Goal: Find specific page/section: Find specific page/section

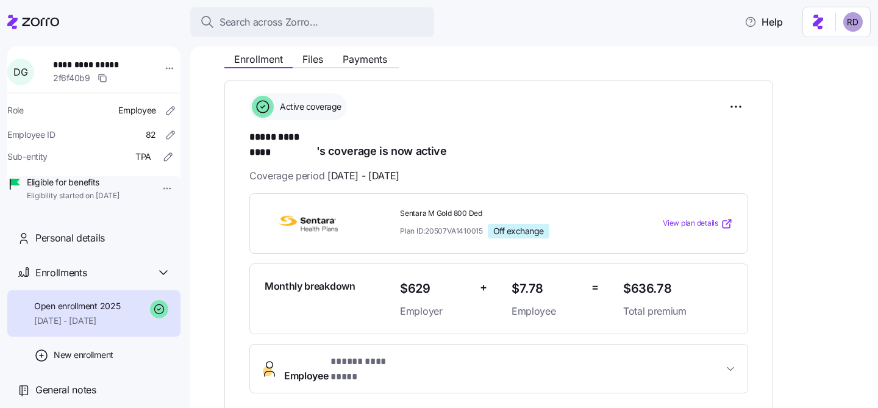
scroll to position [148, 0]
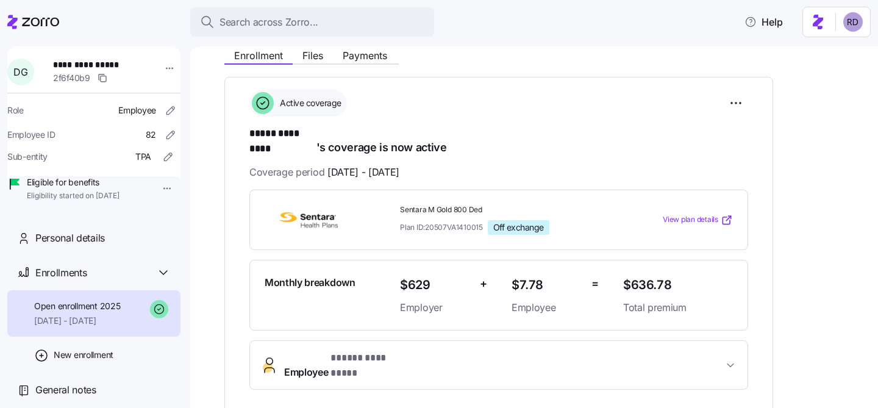
click at [421, 353] on span "Employee * ***** ********* *" at bounding box center [503, 365] width 439 height 29
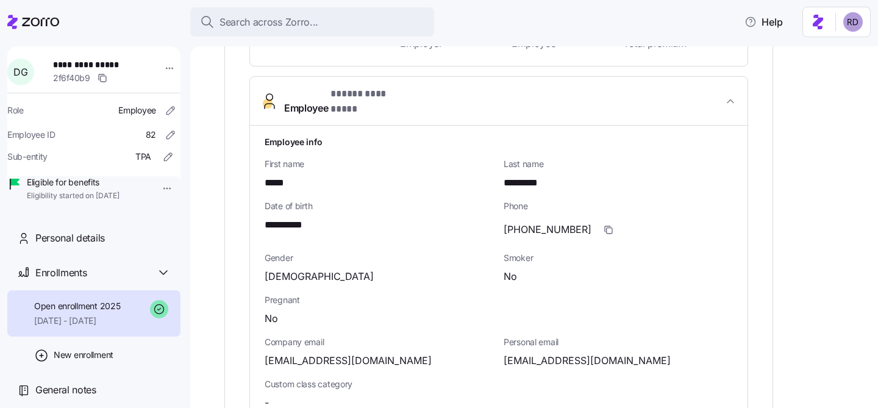
scroll to position [225, 0]
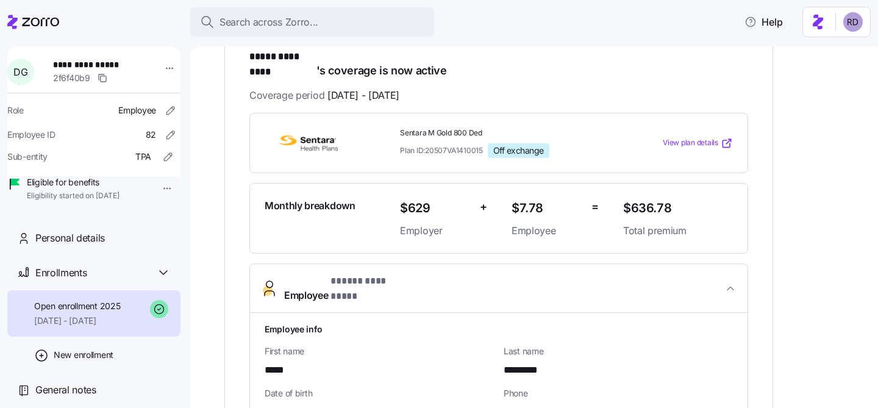
click at [364, 274] on span "* ***** ********* *" at bounding box center [367, 281] width 72 height 15
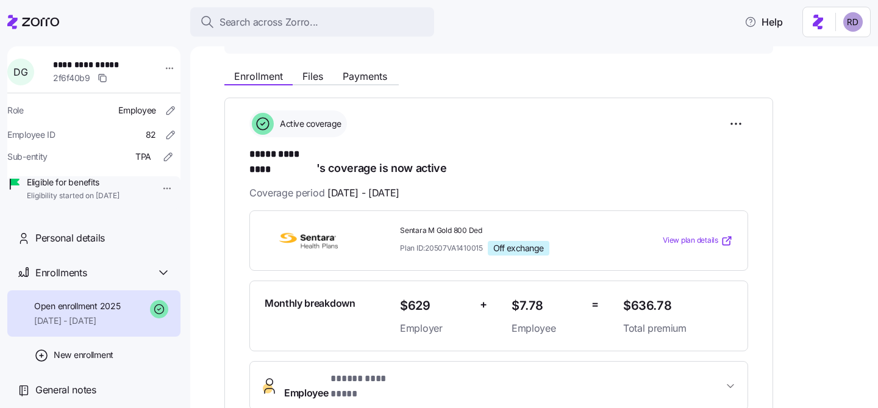
scroll to position [117, 0]
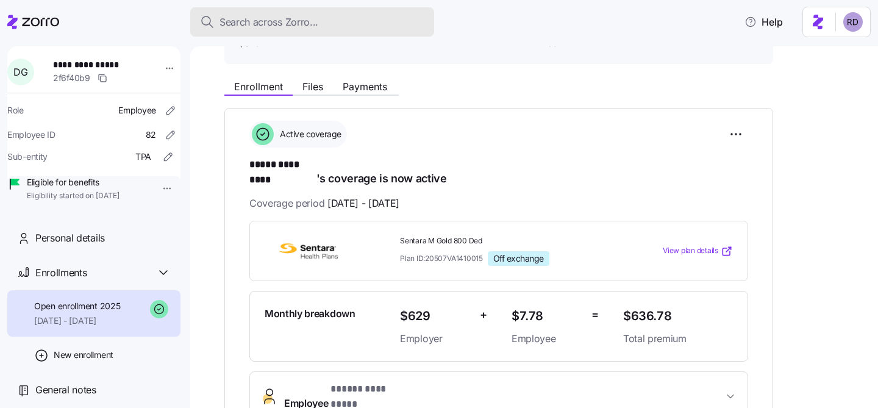
click at [342, 31] on button "Search across Zorro..." at bounding box center [312, 21] width 244 height 29
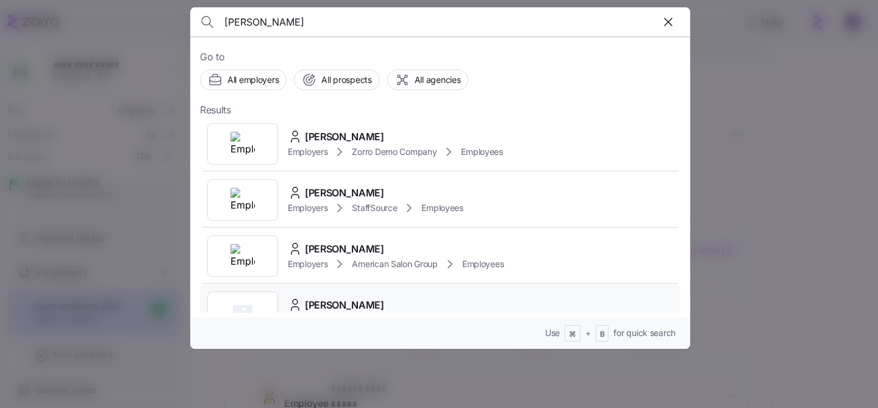
scroll to position [262, 0]
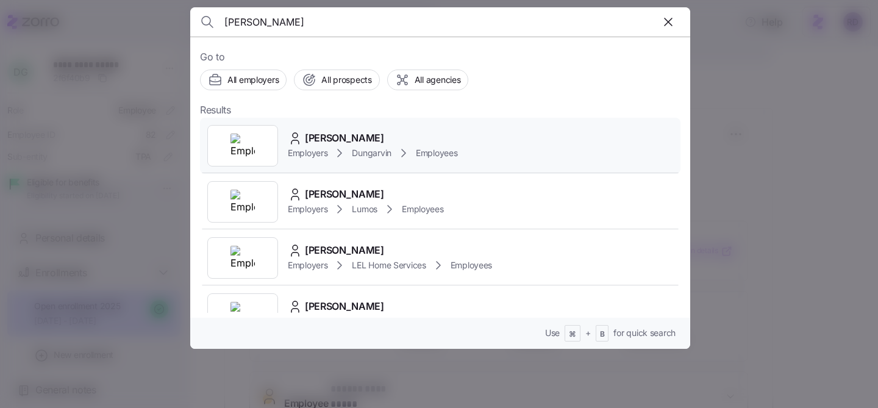
type input "[PERSON_NAME]"
click at [506, 135] on div "[PERSON_NAME] Employers Dungarvin Employees" at bounding box center [440, 146] width 481 height 56
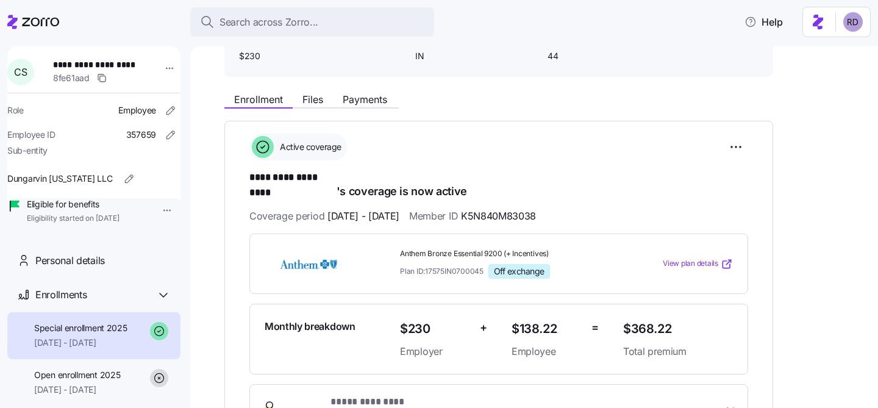
scroll to position [105, 0]
click at [35, 20] on icon at bounding box center [33, 22] width 52 height 15
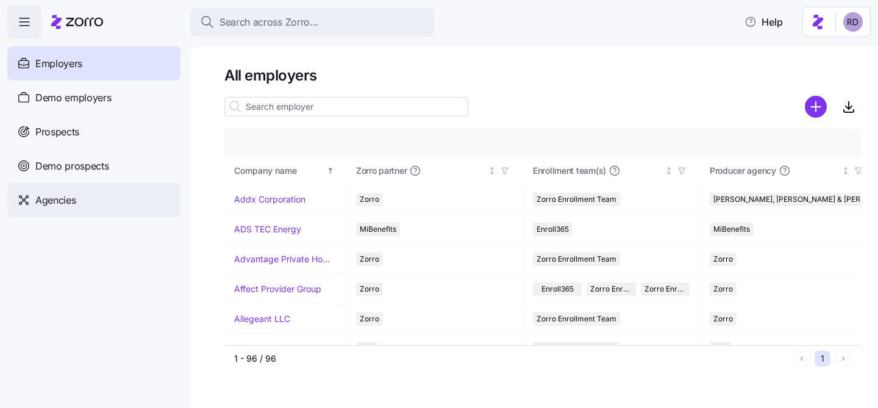
click at [107, 205] on div "Agencies" at bounding box center [93, 200] width 173 height 34
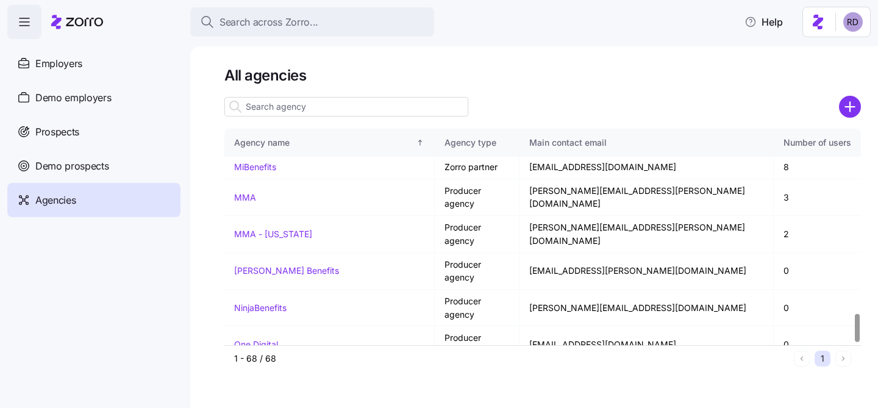
scroll to position [1416, 0]
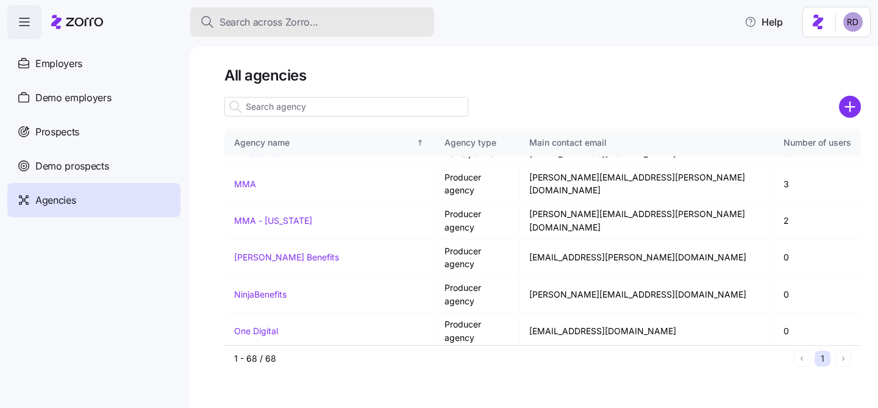
click at [279, 18] on span "Search across Zorro..." at bounding box center [269, 22] width 99 height 15
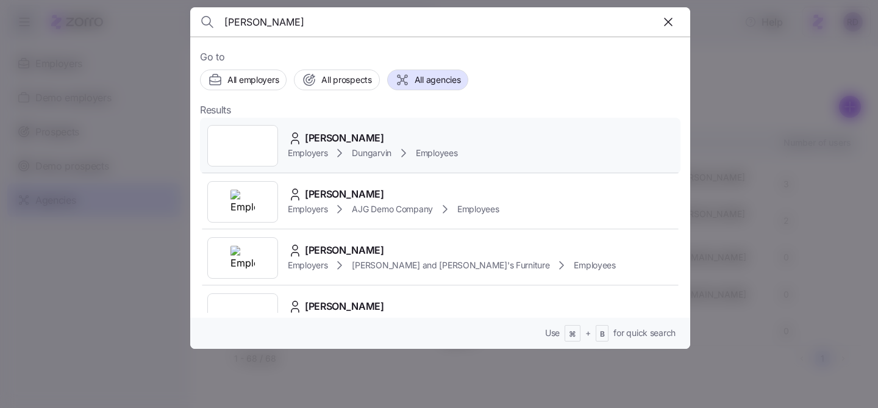
type input "[PERSON_NAME]"
click at [453, 141] on div "[PERSON_NAME]" at bounding box center [373, 138] width 170 height 15
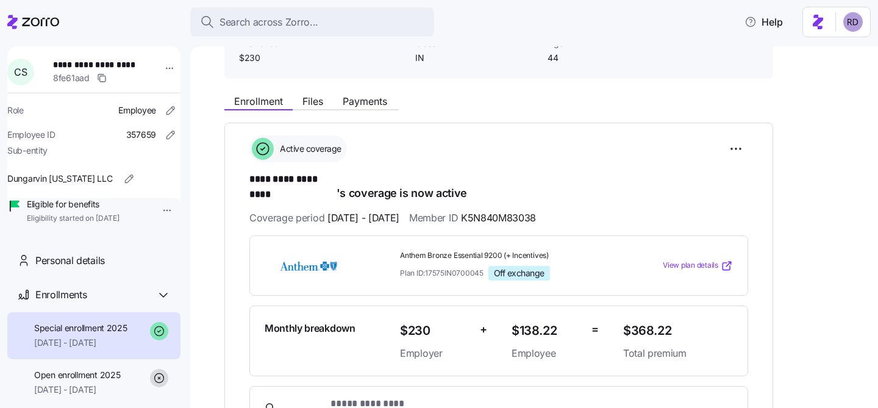
scroll to position [105, 0]
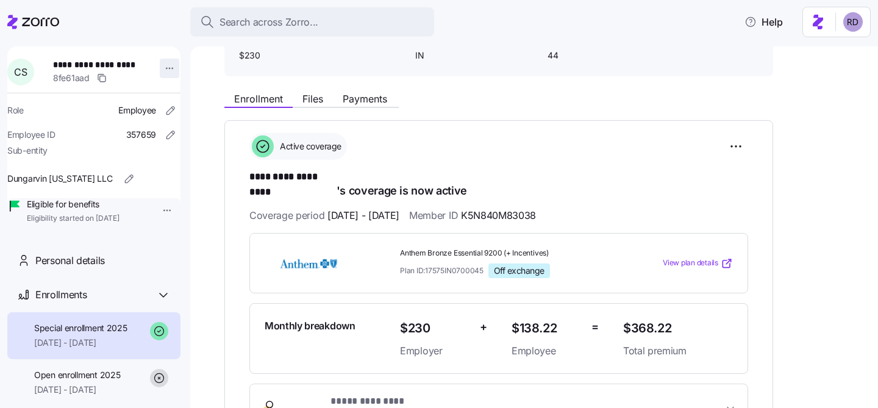
click at [160, 68] on html "**********" at bounding box center [439, 200] width 878 height 401
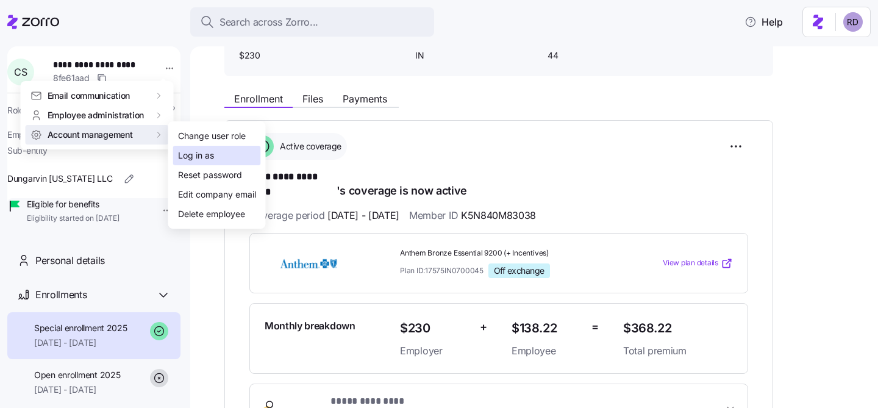
click at [229, 155] on div "Log in as" at bounding box center [217, 156] width 88 height 20
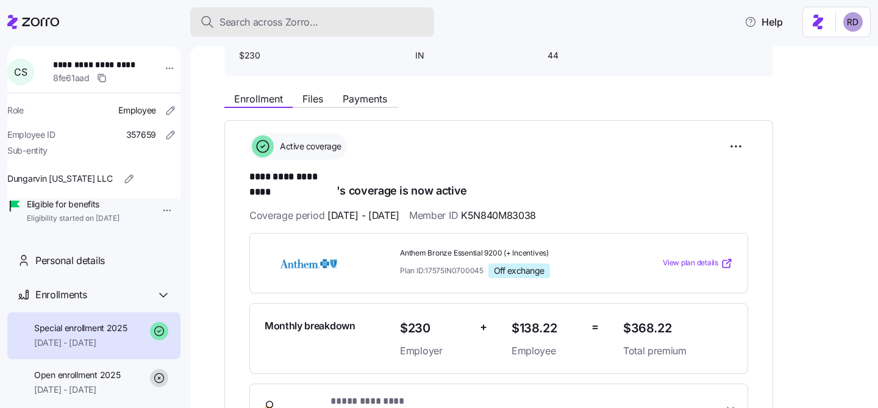
click at [287, 18] on span "Search across Zorro..." at bounding box center [269, 22] width 99 height 15
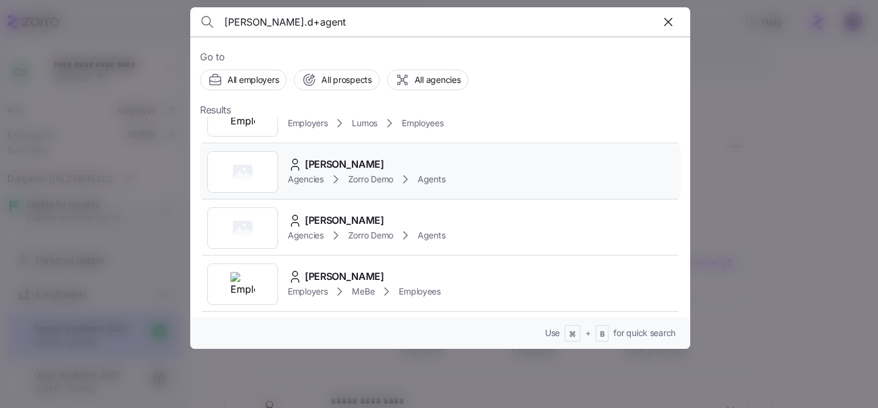
scroll to position [424, 0]
type input "[PERSON_NAME].d+agent"
click at [395, 156] on div "[PERSON_NAME]" at bounding box center [366, 163] width 157 height 15
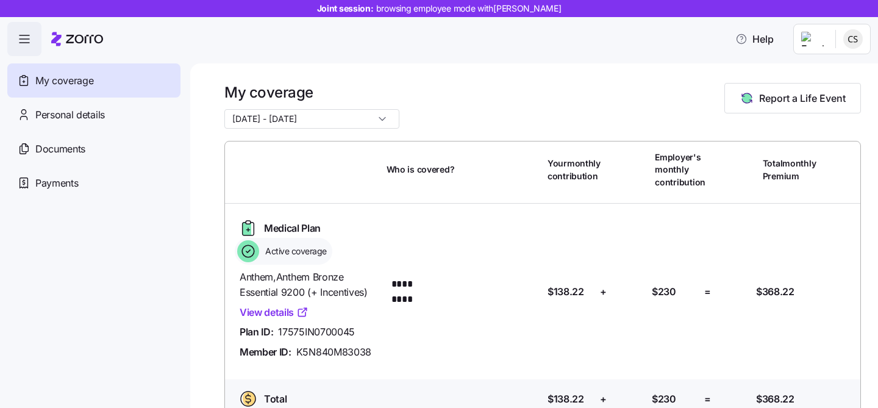
scroll to position [26, 0]
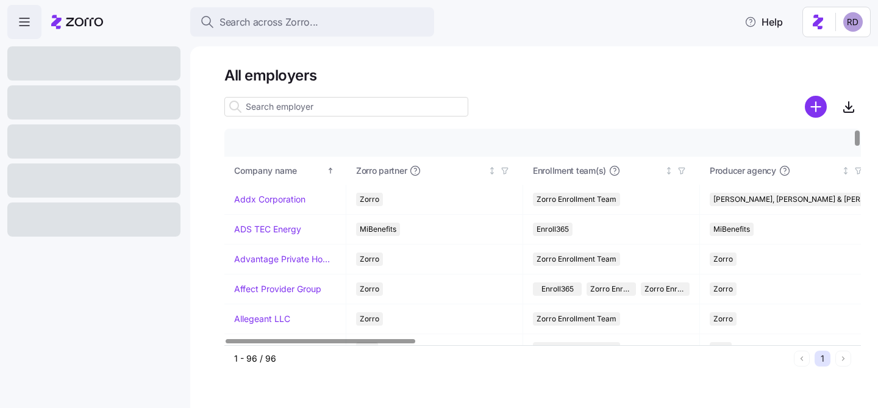
click at [148, 216] on div at bounding box center [93, 219] width 173 height 34
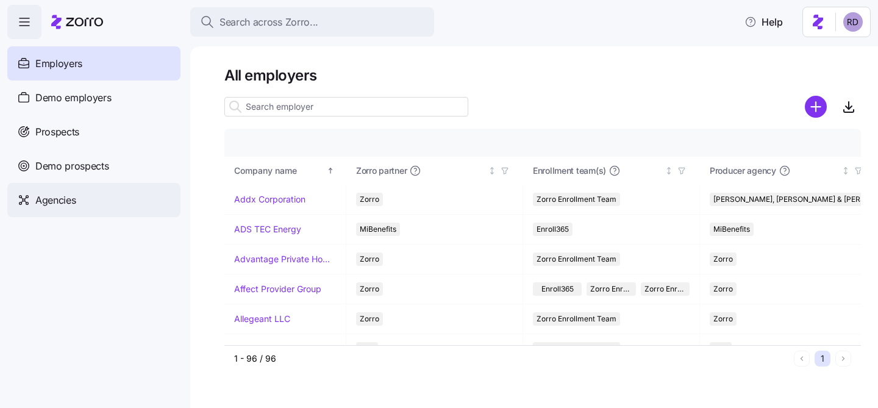
click at [109, 204] on div "Agencies" at bounding box center [93, 200] width 173 height 34
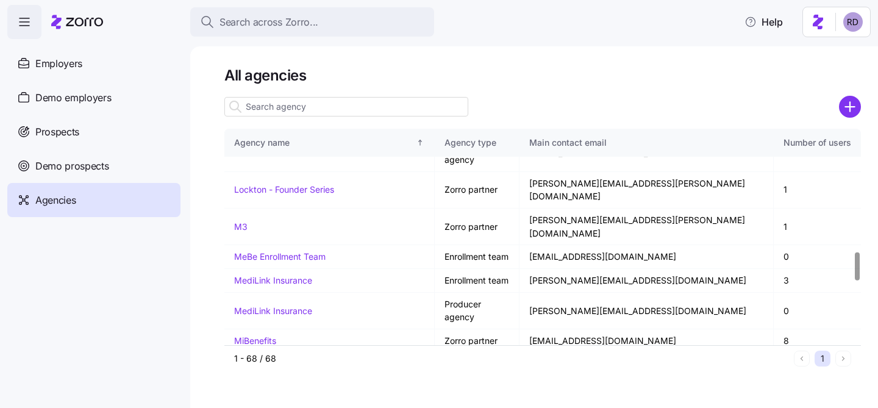
scroll to position [1416, 0]
